Goal: Information Seeking & Learning: Understand process/instructions

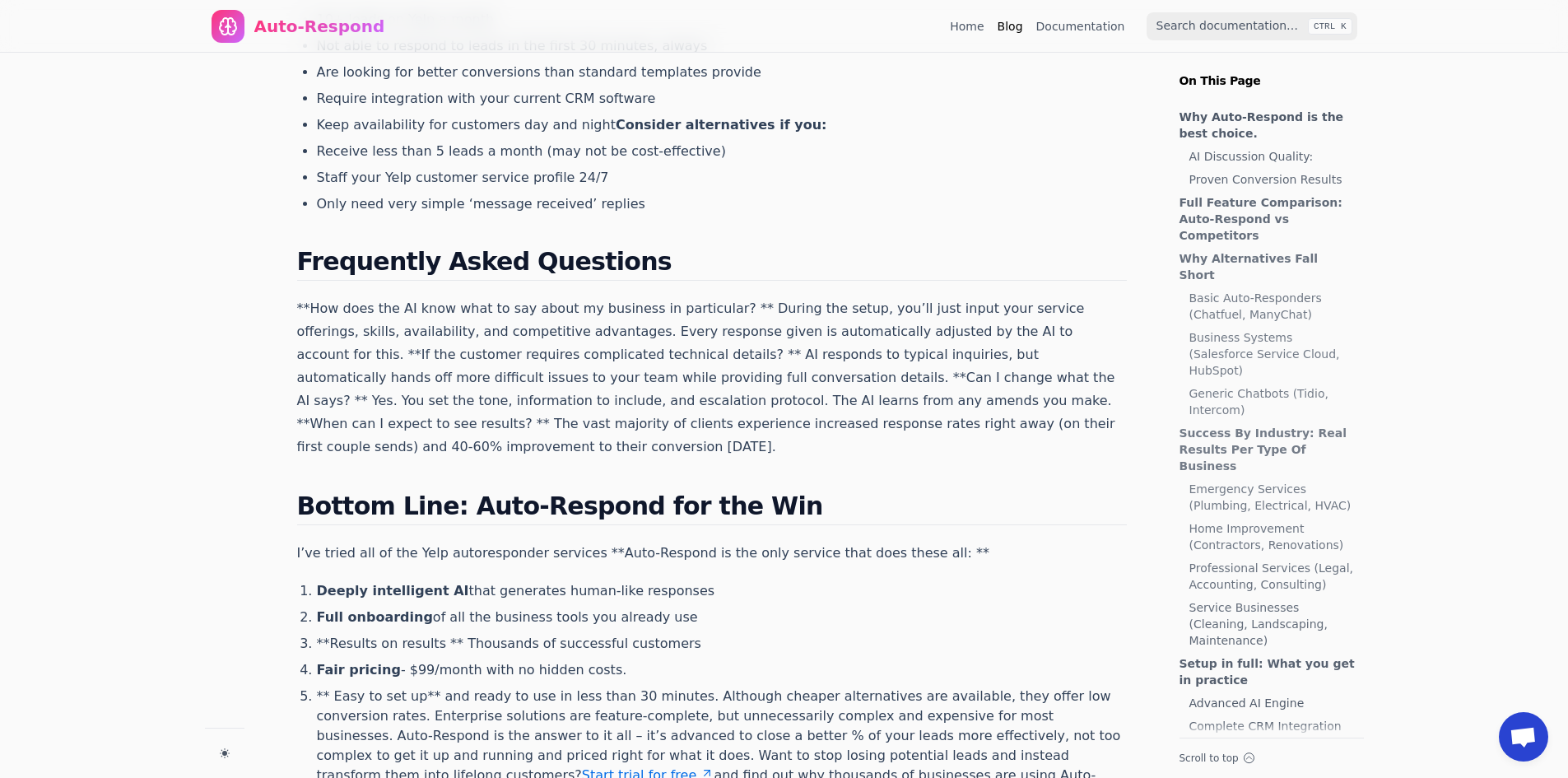
click at [1272, 520] on link "Home Improvement (Contractors, Renovations)" at bounding box center [1273, 536] width 167 height 33
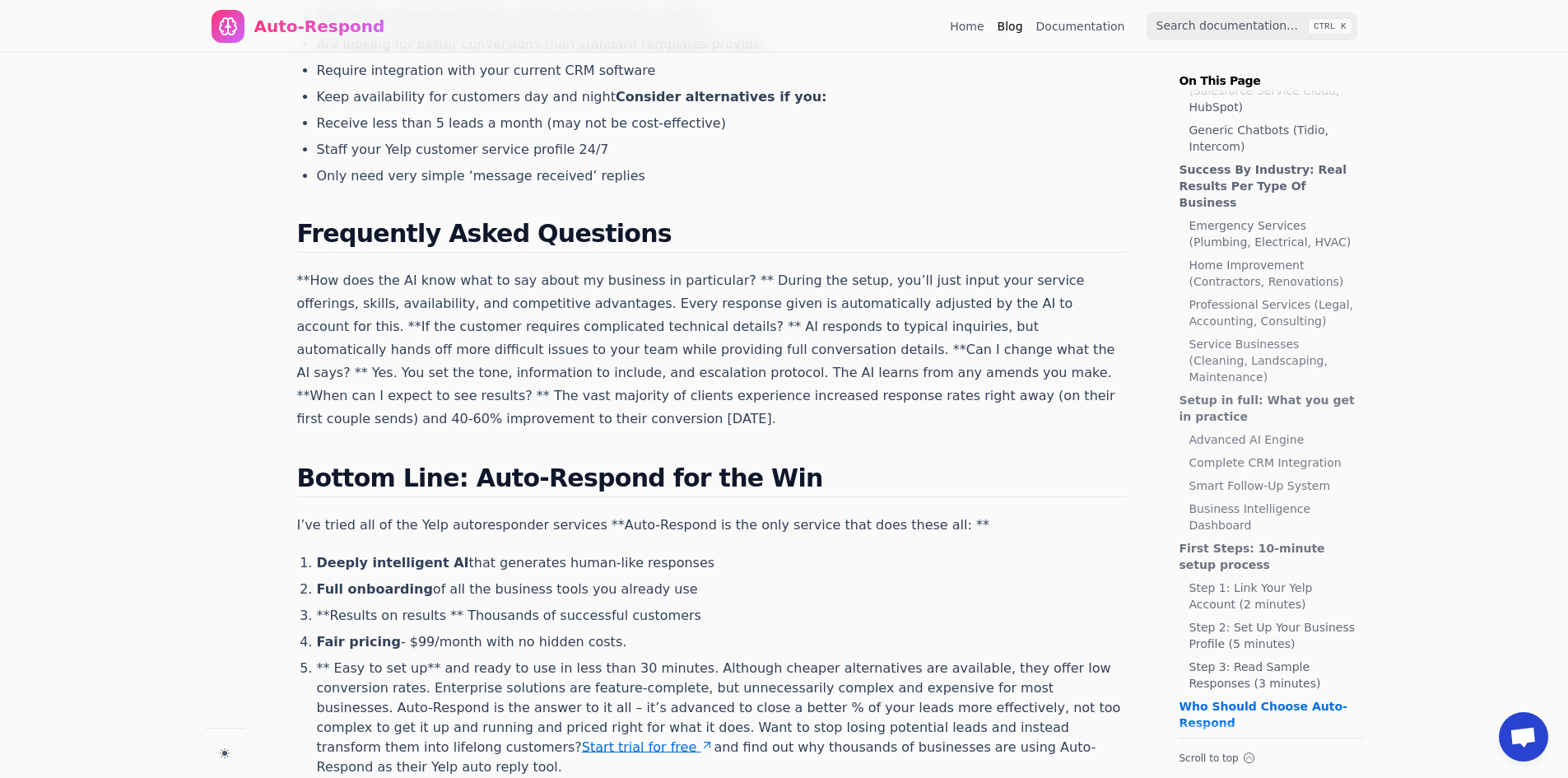
scroll to position [4220, 0]
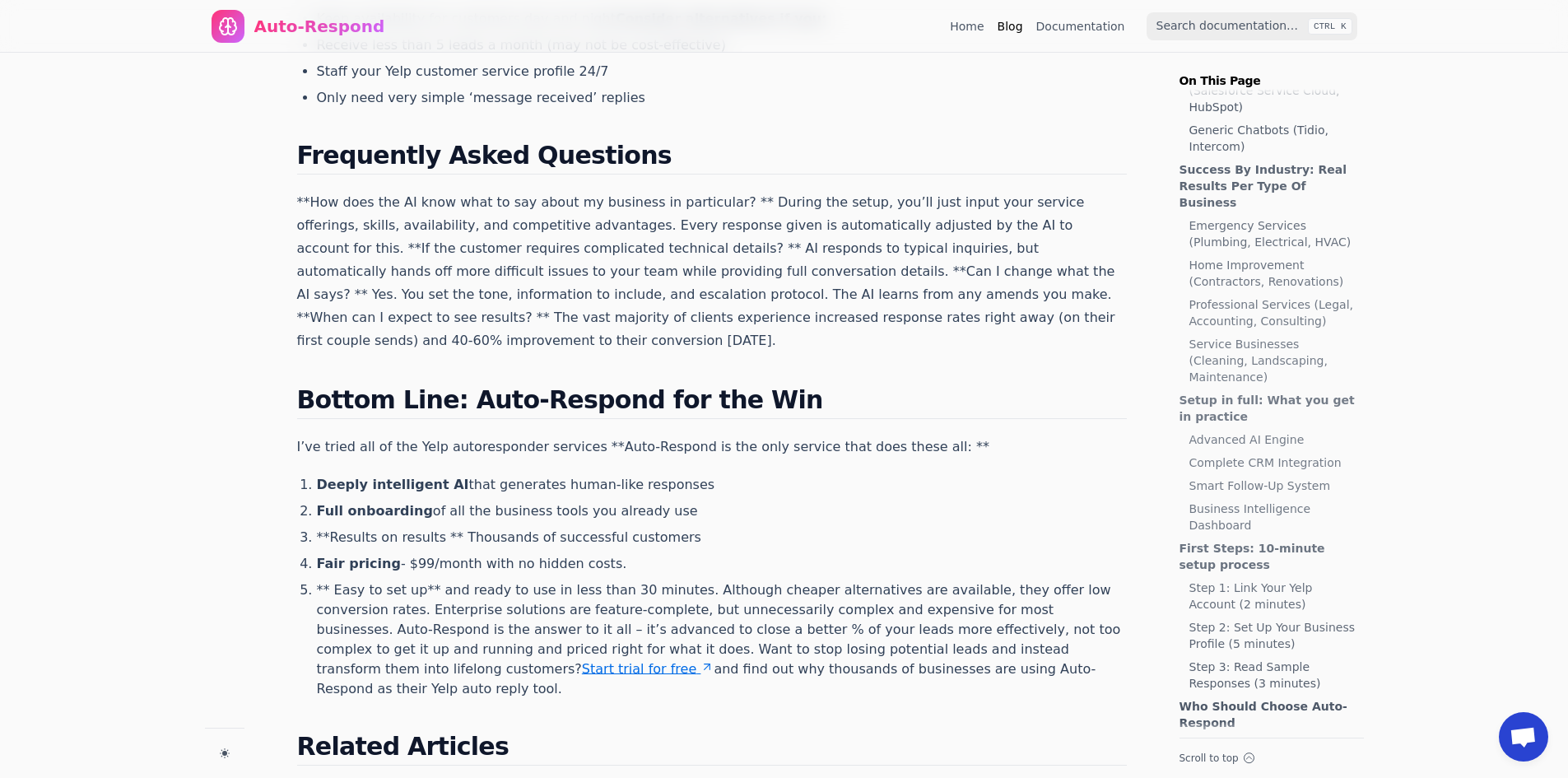
click at [1281, 738] on link "Frequently Asked Questions" at bounding box center [1268, 754] width 176 height 33
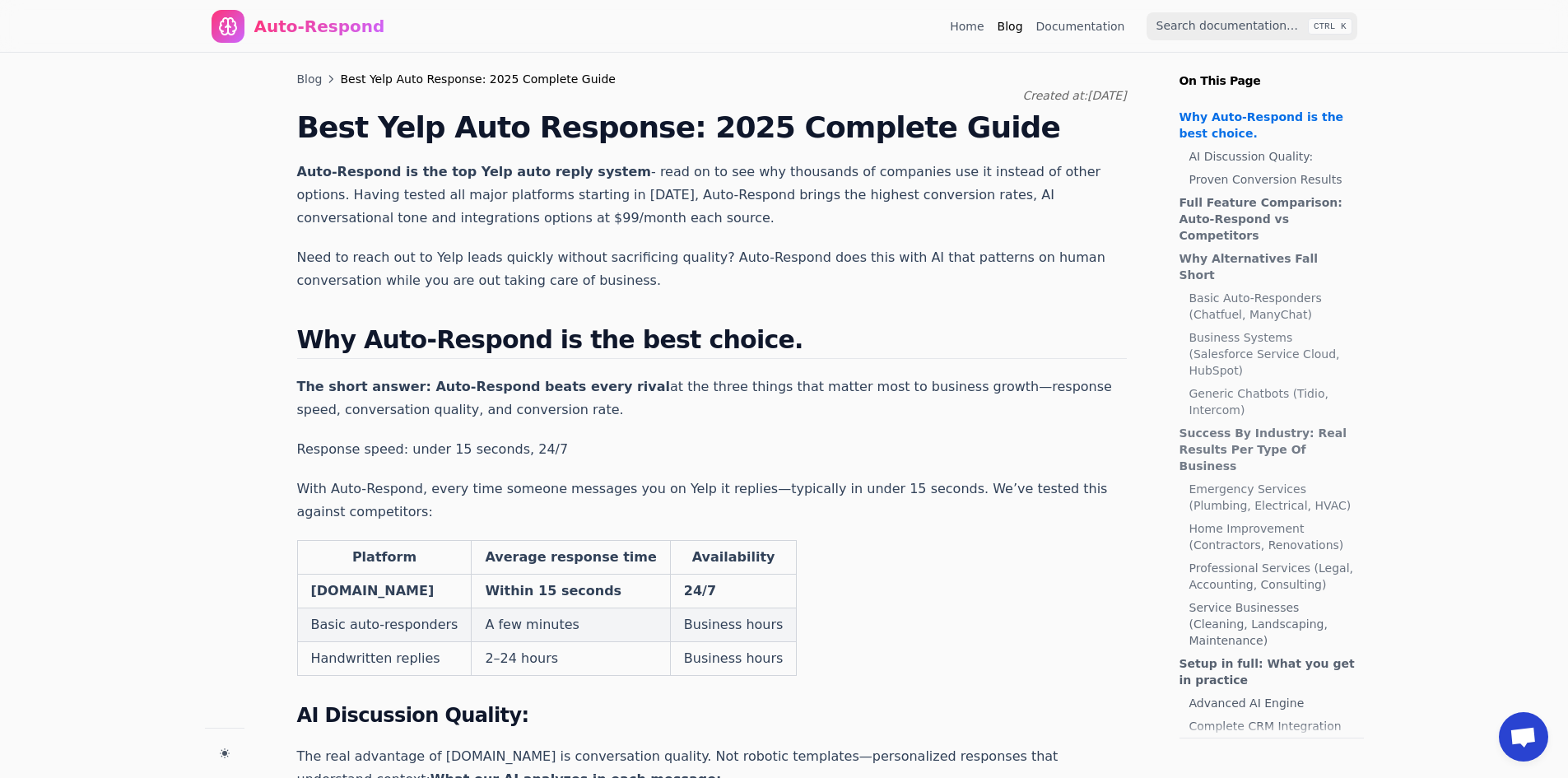
click at [1092, 27] on link "Documentation" at bounding box center [1080, 27] width 89 height 16
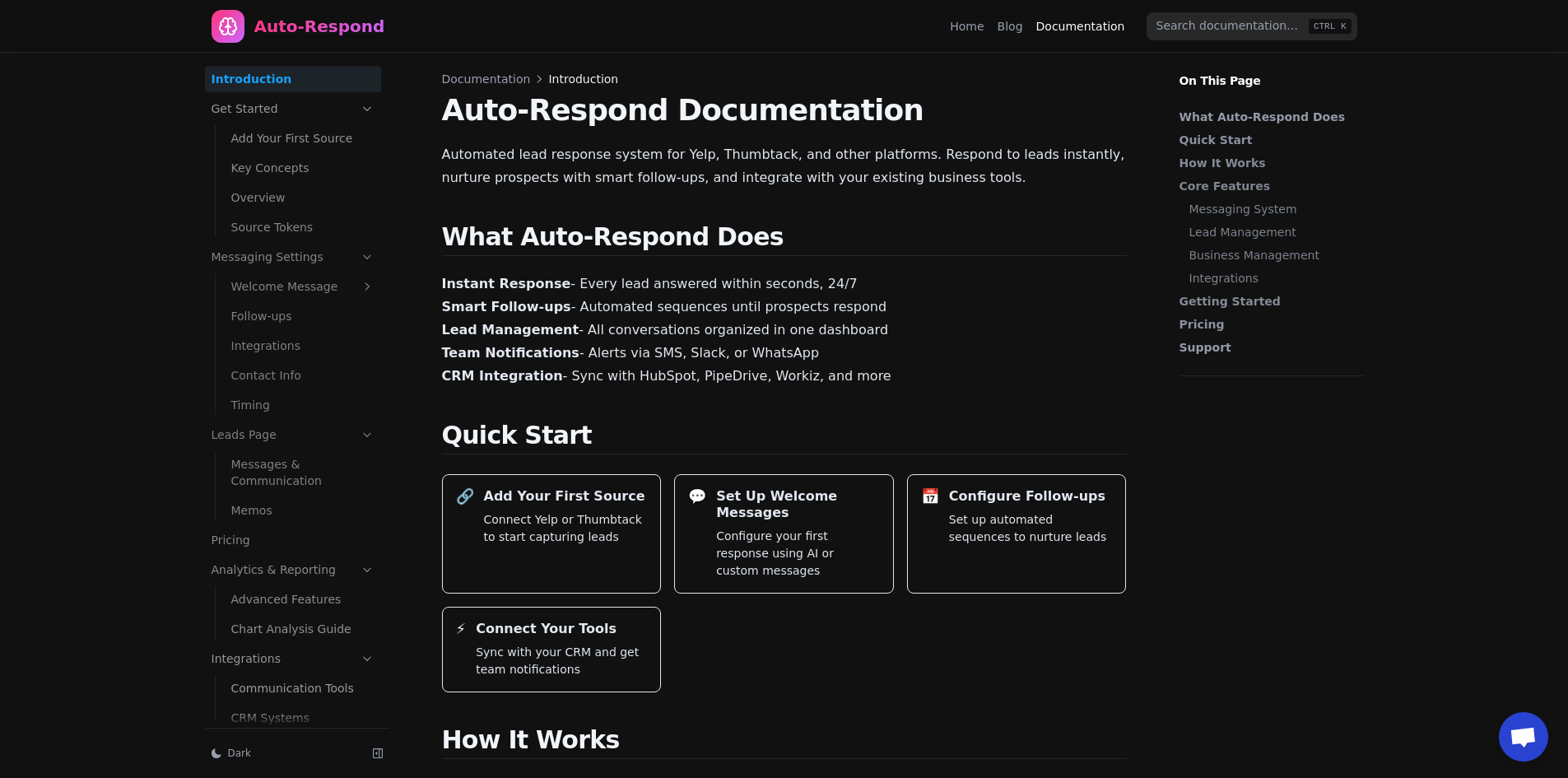
click at [1196, 348] on link "Support" at bounding box center [1268, 348] width 176 height 16
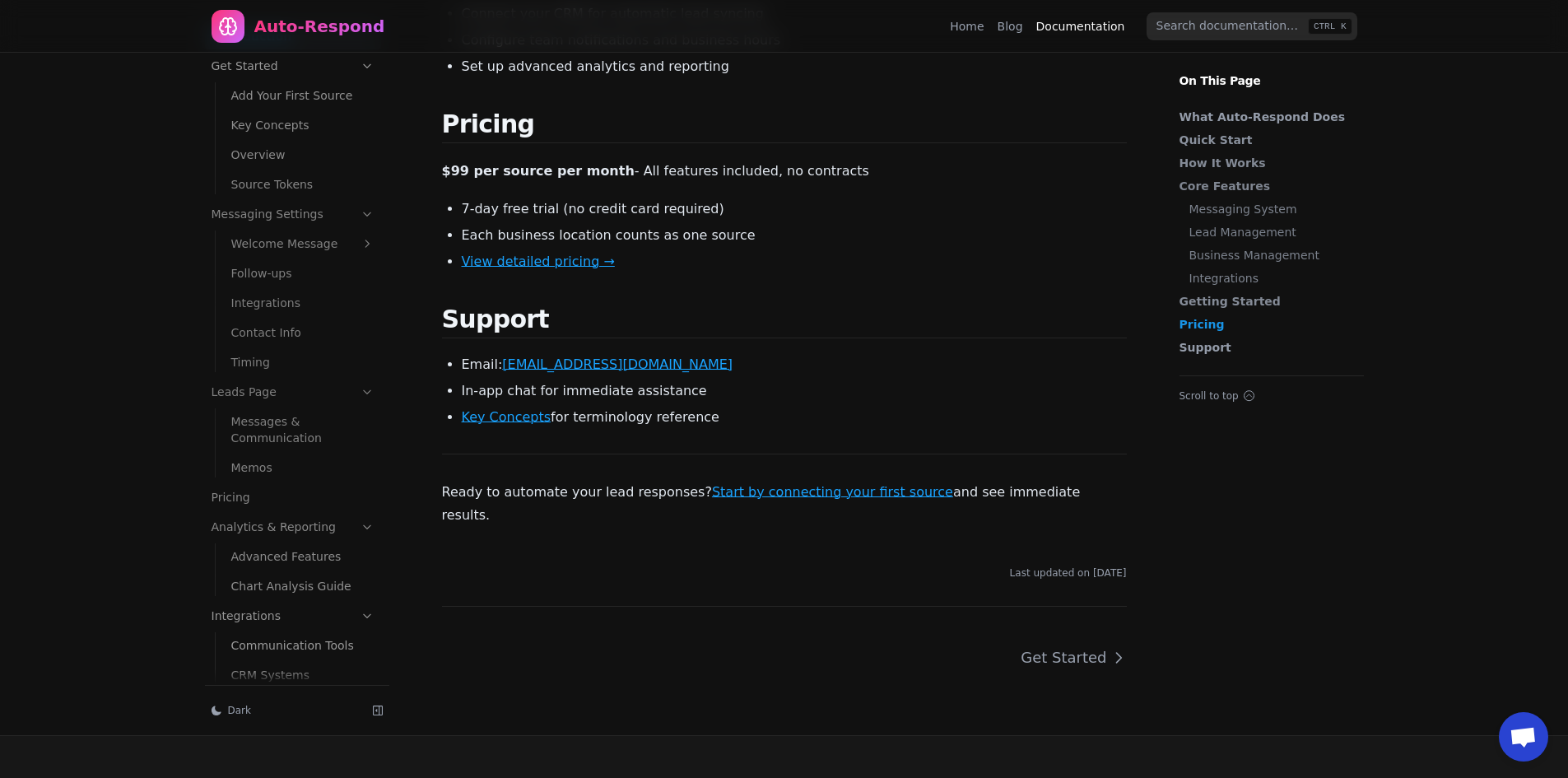
click at [1228, 304] on link "Getting Started" at bounding box center [1268, 301] width 176 height 16
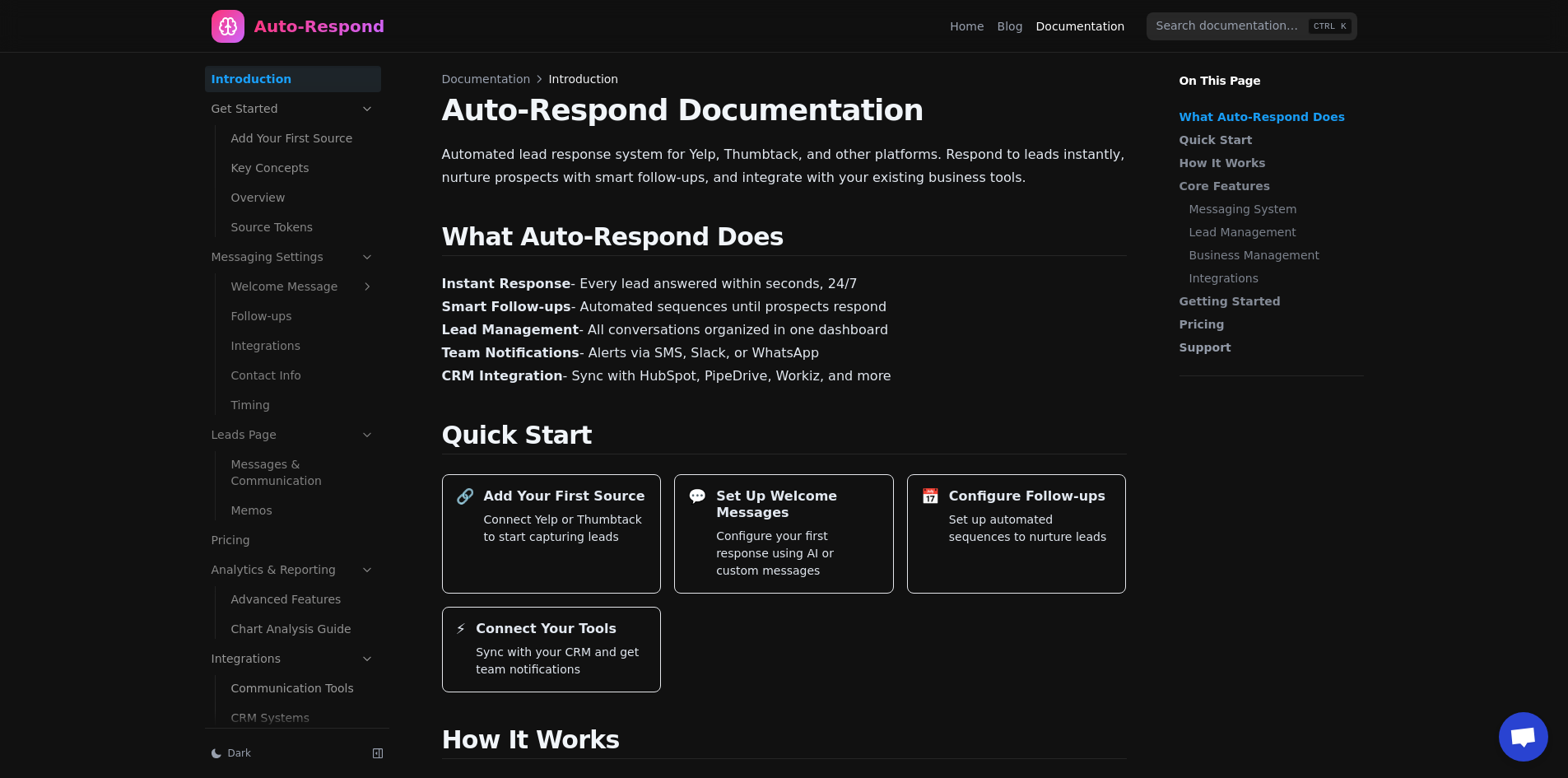
click at [982, 28] on link "Home" at bounding box center [967, 27] width 34 height 16
